Goal: Navigation & Orientation: Find specific page/section

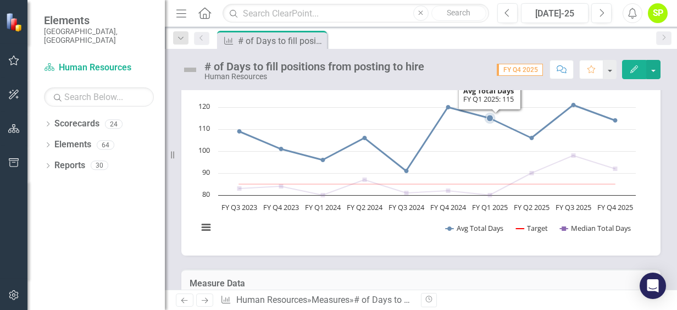
scroll to position [440, 0]
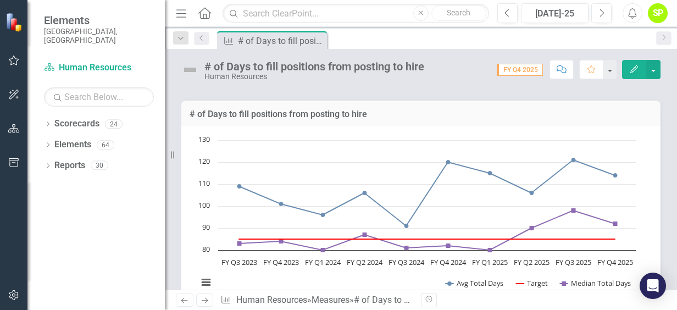
click at [203, 40] on icon "Previous" at bounding box center [201, 38] width 9 height 7
click at [198, 41] on icon "Previous" at bounding box center [201, 38] width 9 height 7
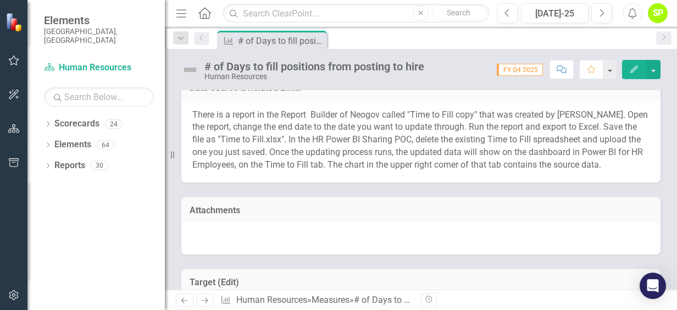
scroll to position [0, 0]
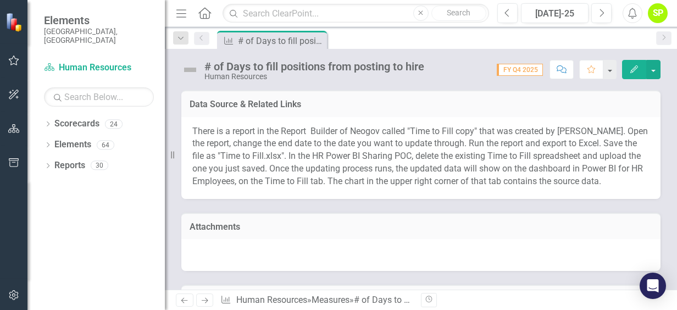
click at [207, 13] on icon "Home" at bounding box center [204, 13] width 14 height 12
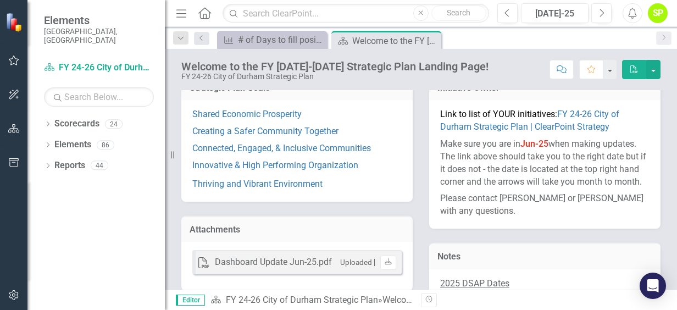
scroll to position [220, 0]
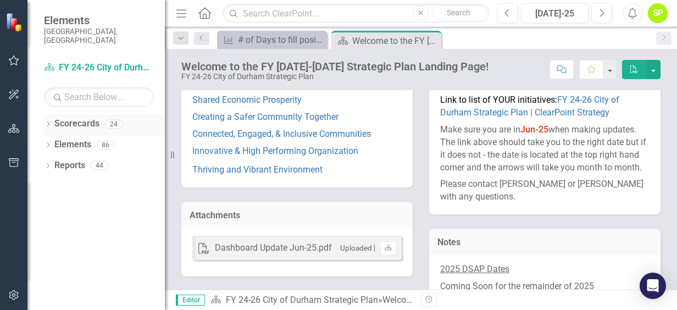
click at [48, 121] on div "Dropdown" at bounding box center [48, 125] width 8 height 9
click at [58, 140] on div "Dropdown" at bounding box center [54, 144] width 11 height 9
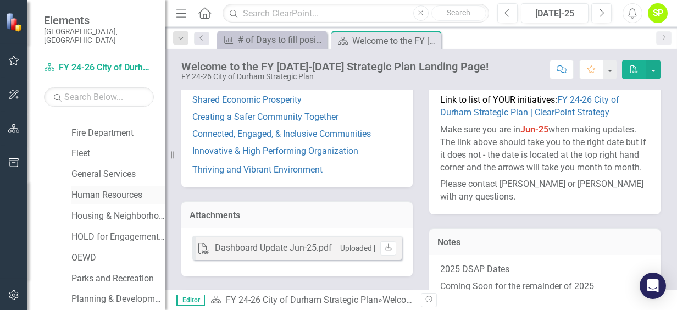
click at [122, 192] on div "Human Resources" at bounding box center [117, 195] width 93 height 18
click at [126, 189] on link "Human Resources" at bounding box center [117, 195] width 93 height 13
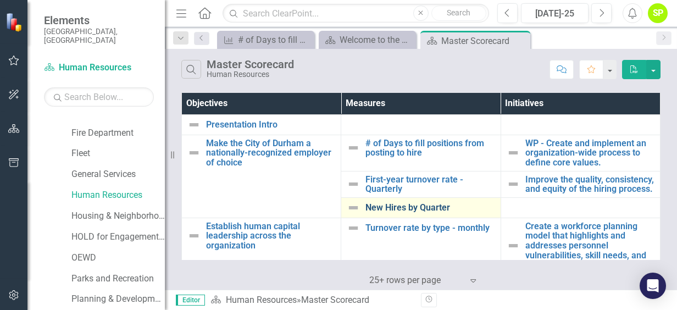
click at [390, 213] on link "New Hires by Quarter" at bounding box center [430, 208] width 129 height 10
